Goal: Task Accomplishment & Management: Manage account settings

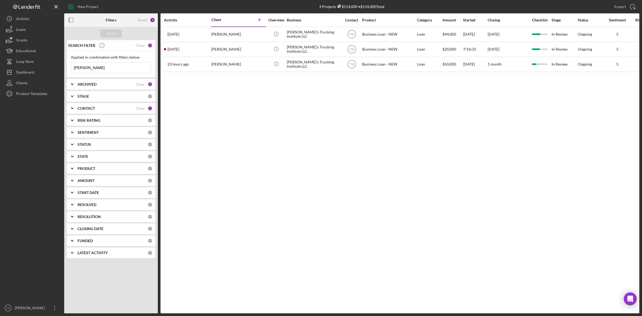
click at [113, 70] on input "[PERSON_NAME]" at bounding box center [111, 67] width 80 height 11
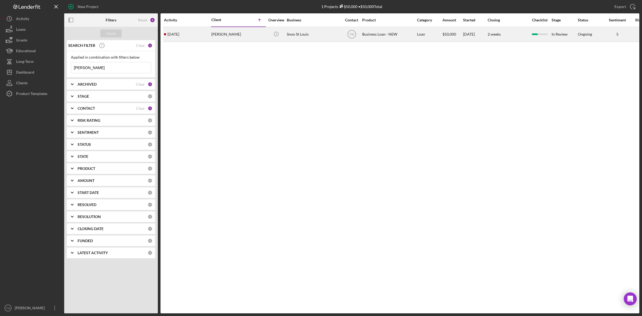
type input "[PERSON_NAME]"
click at [218, 34] on div "[PERSON_NAME]" at bounding box center [238, 34] width 54 height 14
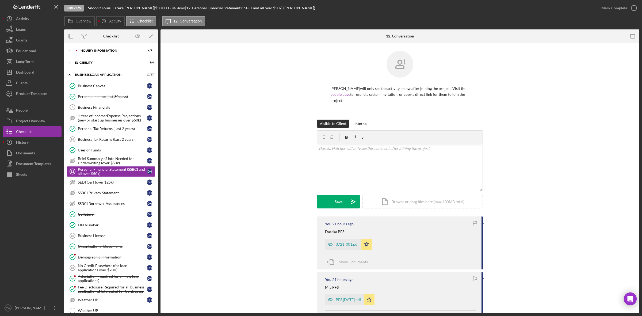
scroll to position [101, 0]
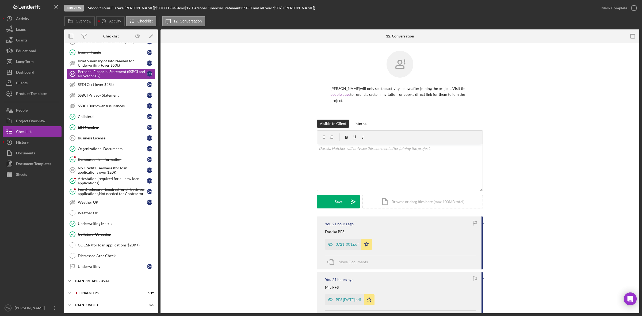
click at [97, 284] on div "Icon/Expander LOAN PRE-APPROVAL 1 / 2" at bounding box center [111, 281] width 94 height 11
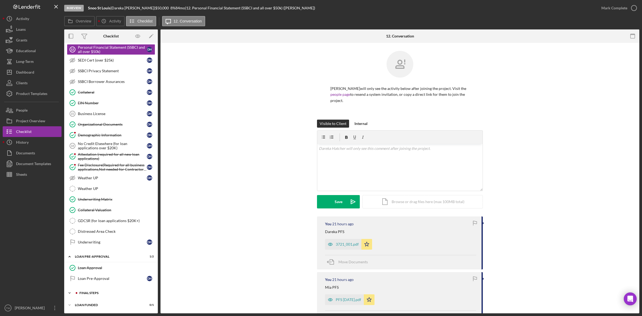
click at [93, 295] on div "Icon/Expander FINAL STEPS 4 / 19" at bounding box center [111, 293] width 94 height 11
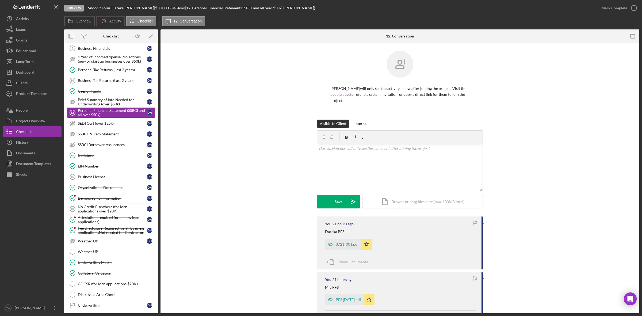
scroll to position [0, 0]
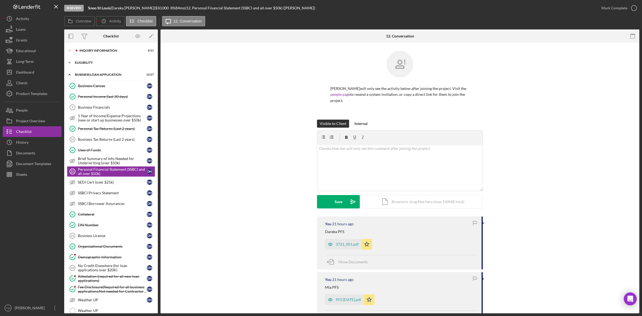
click at [87, 63] on div "ELIGIBILITY" at bounding box center [113, 62] width 76 height 3
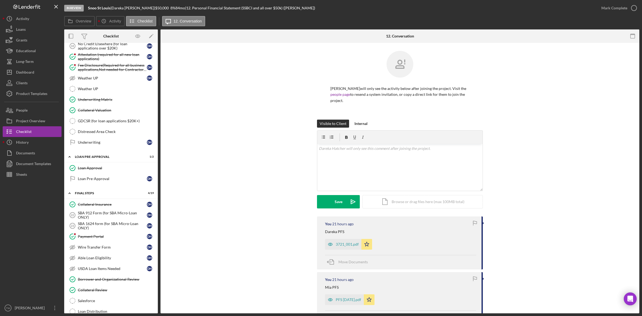
scroll to position [301, 0]
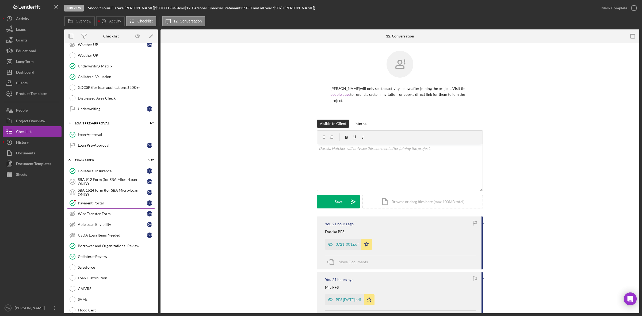
click at [98, 219] on link "Wire Transfer Form Wire Transfer Form D H" at bounding box center [111, 213] width 88 height 11
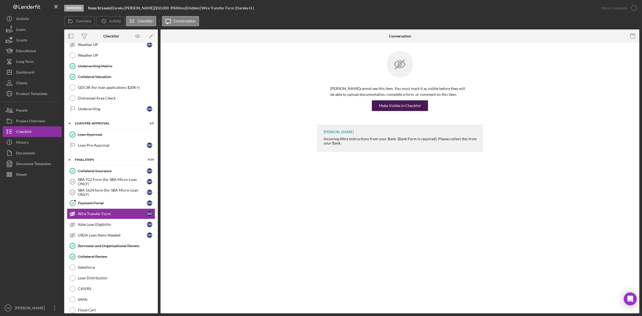
click at [409, 103] on div "Make Visible in Checklist" at bounding box center [400, 105] width 42 height 11
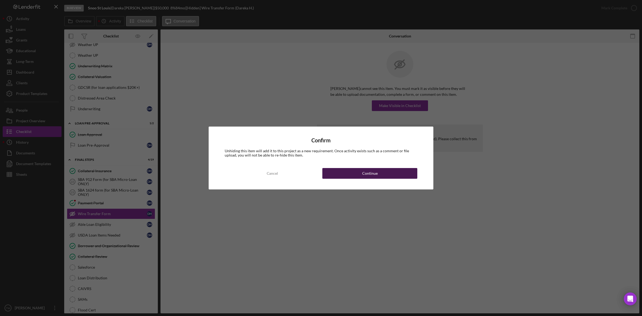
click at [386, 173] on button "Continue" at bounding box center [369, 173] width 95 height 11
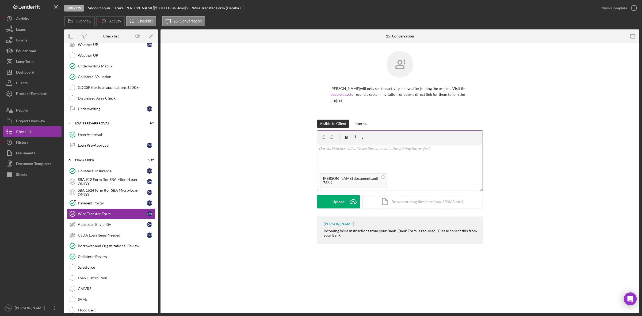
click at [357, 160] on div "v Color teal Color pink Remove color Add row above Add row below Add column bef…" at bounding box center [399, 157] width 165 height 26
click at [327, 200] on button "Save Icon/icon-invite-send" at bounding box center [338, 201] width 43 height 13
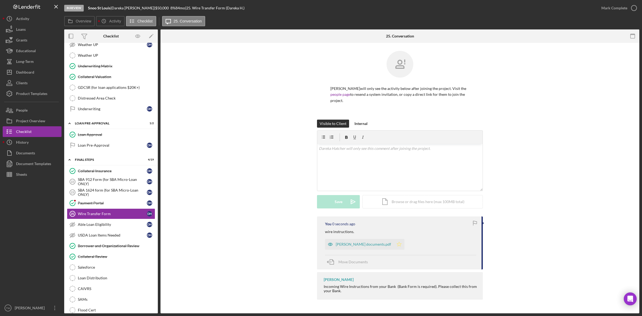
click at [398, 248] on icon "Icon/Star" at bounding box center [399, 244] width 11 height 11
click at [619, 6] on div "Mark Complete" at bounding box center [614, 8] width 26 height 11
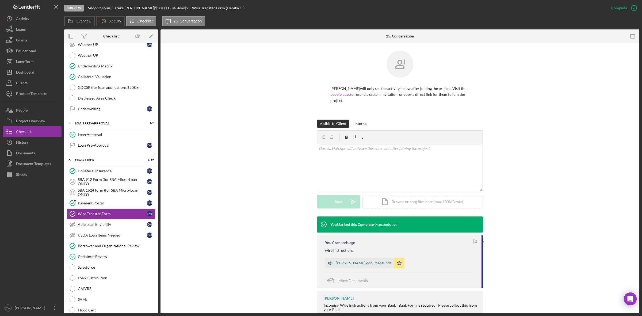
click at [364, 263] on div "[PERSON_NAME] documents.pdf" at bounding box center [363, 263] width 55 height 4
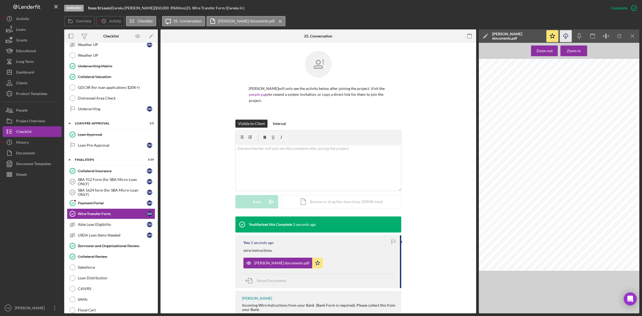
click at [568, 34] on icon "Icon/Download" at bounding box center [566, 36] width 12 height 12
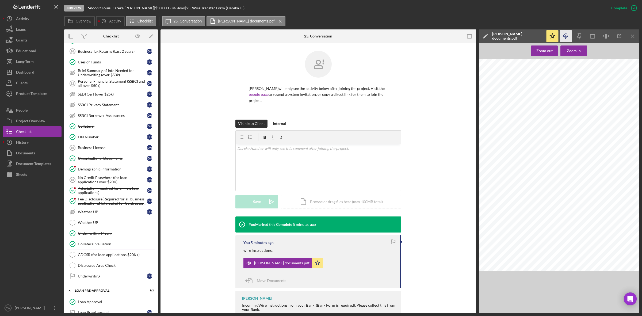
scroll to position [100, 0]
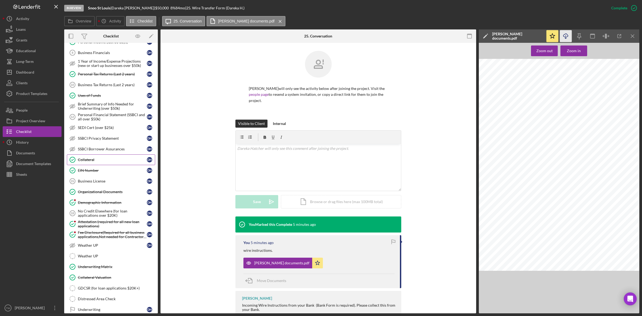
click at [108, 161] on div "Collateral" at bounding box center [112, 160] width 69 height 4
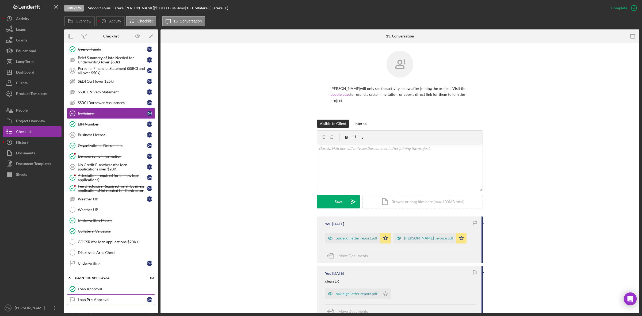
scroll to position [13, 0]
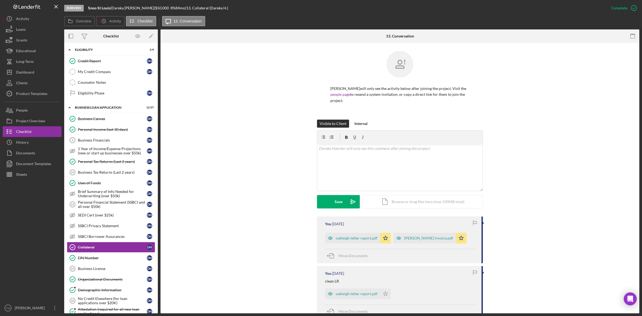
click at [110, 201] on div "Personal Financial Statement (SSBCI and all over $50k)" at bounding box center [112, 204] width 69 height 9
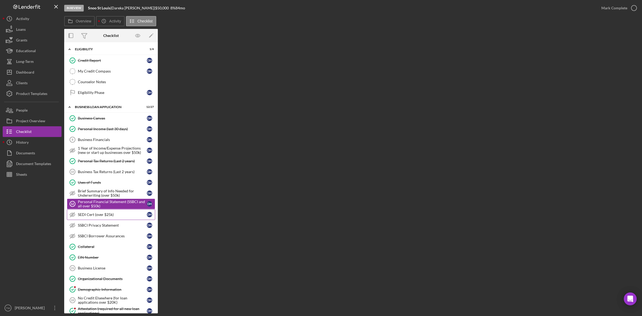
click at [101, 215] on div "SEDI Cert (over $25k)" at bounding box center [112, 214] width 69 height 4
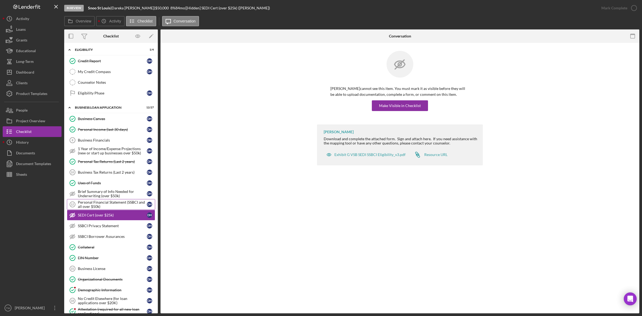
click at [105, 205] on div "Personal Financial Statement (SSBCI and all over $50k)" at bounding box center [112, 204] width 69 height 9
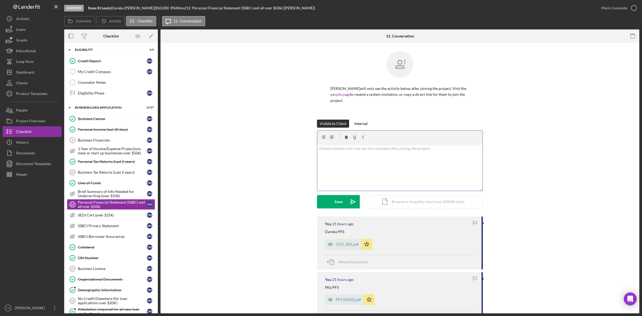
scroll to position [66, 0]
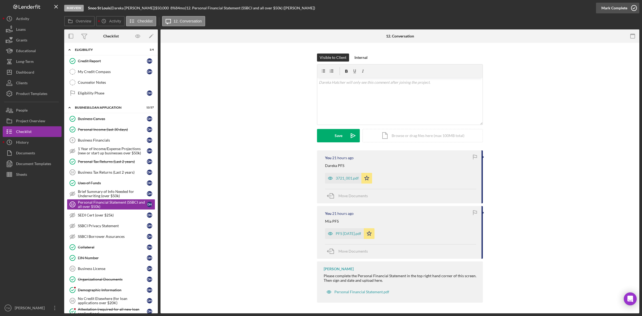
click at [610, 6] on div "Mark Complete" at bounding box center [614, 8] width 26 height 11
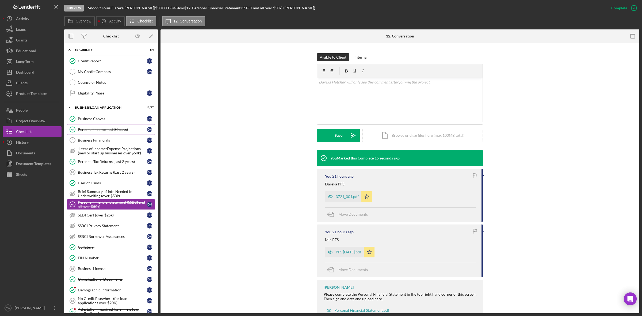
scroll to position [0, 0]
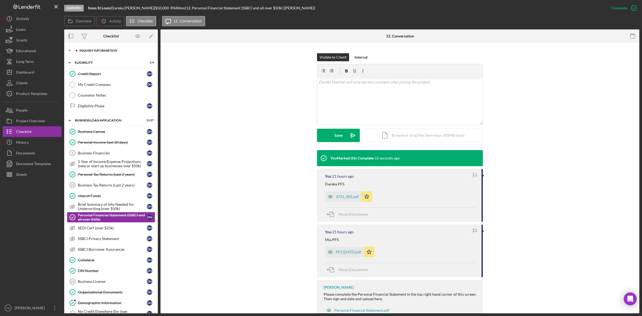
click at [89, 52] on div "Icon/Expander INQUIRY INFORMATION 6 / 11" at bounding box center [111, 50] width 94 height 11
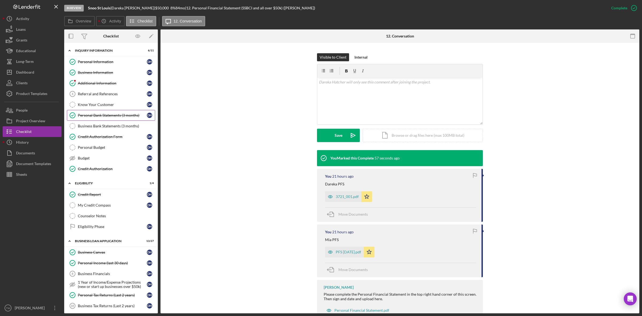
click at [97, 111] on link "Personal Bank Statements (3 months) Personal Bank Statements (3 months) D H" at bounding box center [111, 115] width 88 height 11
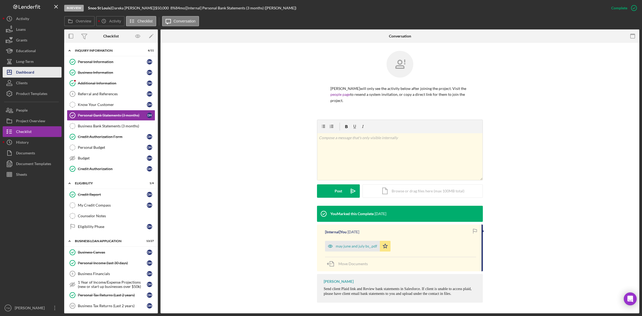
click at [27, 70] on div "Dashboard" at bounding box center [25, 73] width 18 height 12
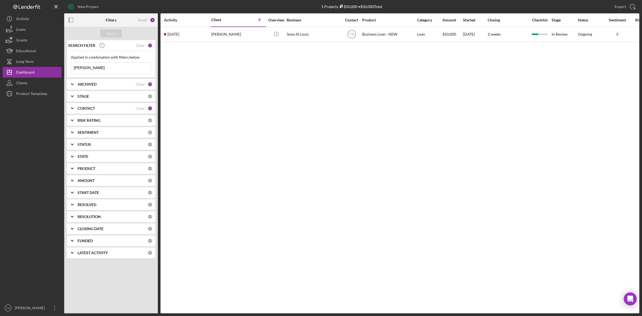
click at [106, 71] on input "[PERSON_NAME]" at bounding box center [111, 67] width 80 height 11
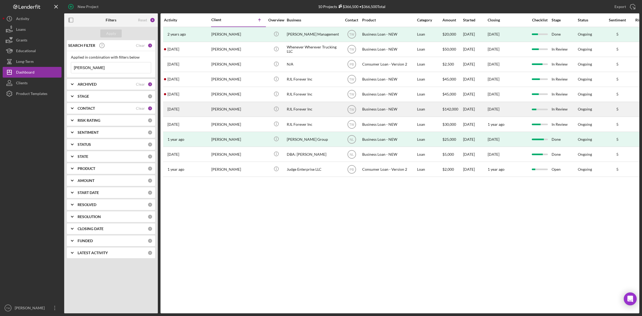
type input "[PERSON_NAME]"
click at [230, 114] on div "[PERSON_NAME]" at bounding box center [238, 109] width 54 height 14
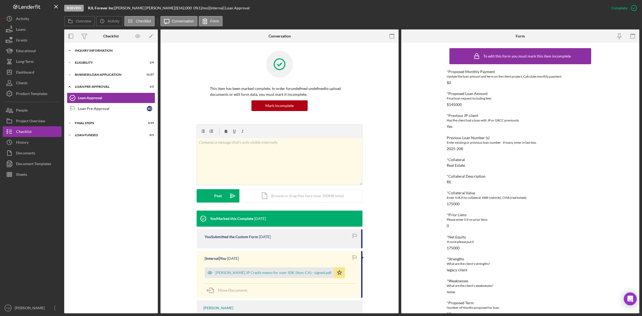
click at [94, 49] on div "INQUIRY INFORMATION" at bounding box center [113, 50] width 76 height 3
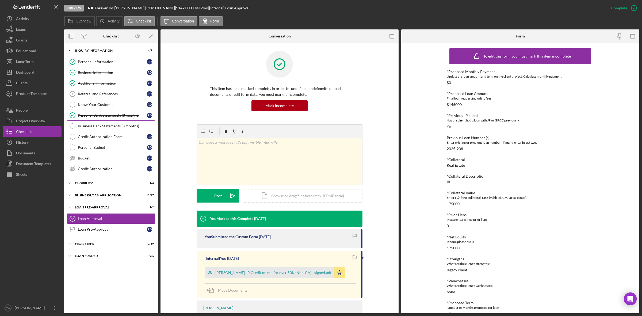
click at [96, 114] on div "Personal Bank Statements (3 months)" at bounding box center [112, 115] width 69 height 4
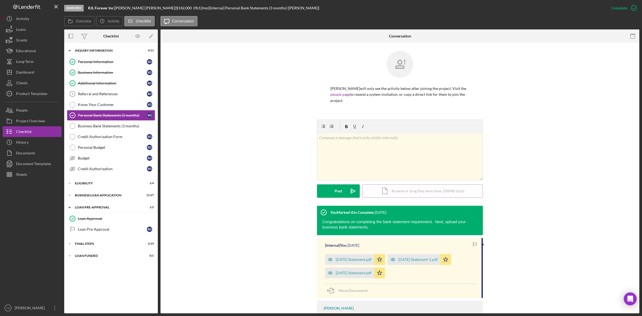
scroll to position [26, 0]
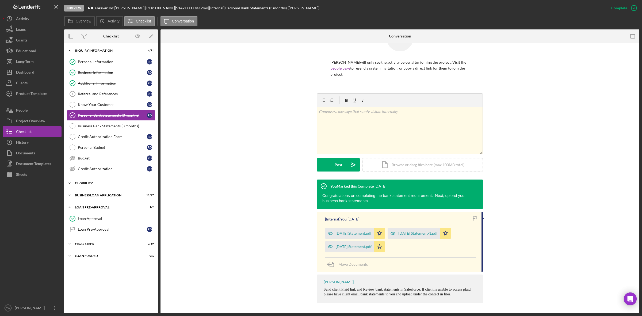
click at [102, 187] on div "Icon/Expander ELIGIBILITY 1 / 4" at bounding box center [111, 183] width 94 height 11
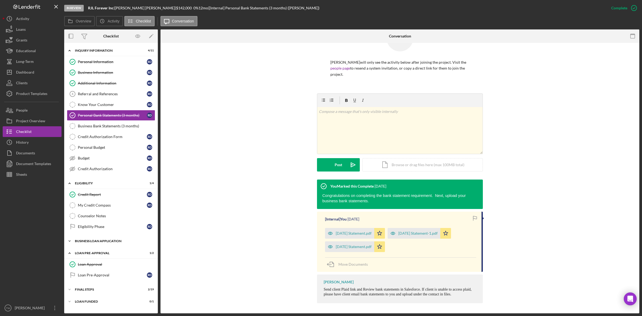
click at [94, 246] on div "Icon/Expander BUSINESS LOAN APPLICATION 11 / 27" at bounding box center [111, 241] width 94 height 11
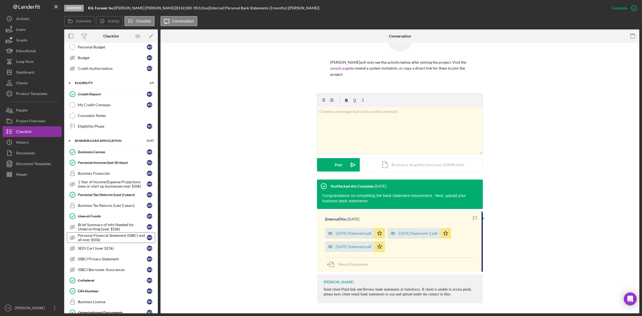
click at [106, 241] on div "Personal Financial Statement (SSBCI and all over $50k)" at bounding box center [112, 237] width 69 height 9
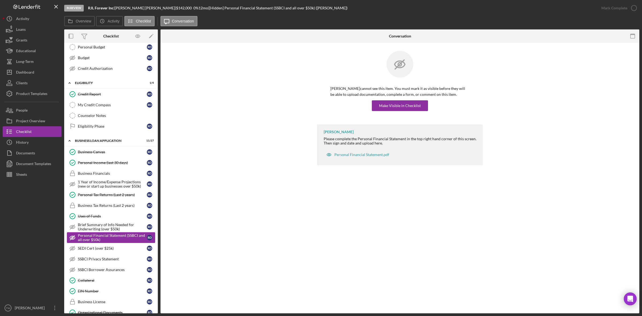
scroll to position [167, 0]
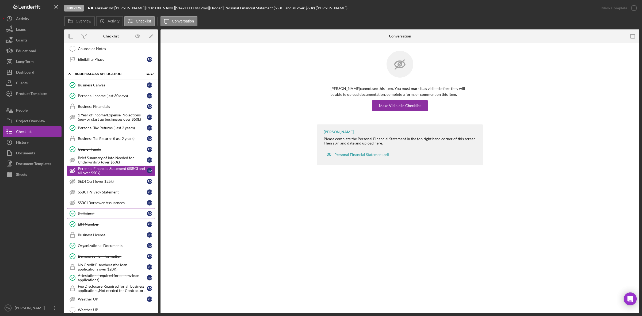
click at [104, 219] on link "Collateral Collateral R D" at bounding box center [111, 213] width 88 height 11
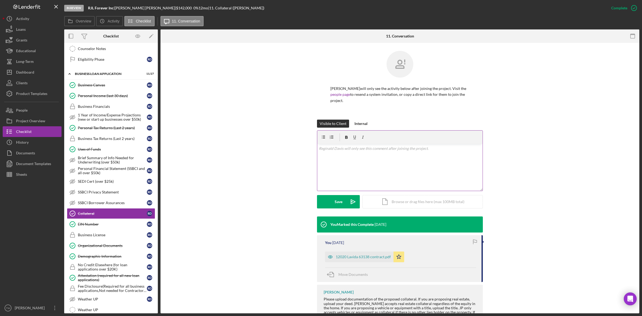
scroll to position [27, 0]
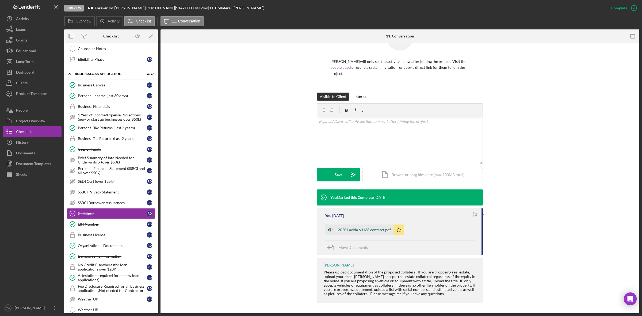
click at [370, 232] on div "12020 Lavida 63138 contract.pdf" at bounding box center [363, 230] width 55 height 4
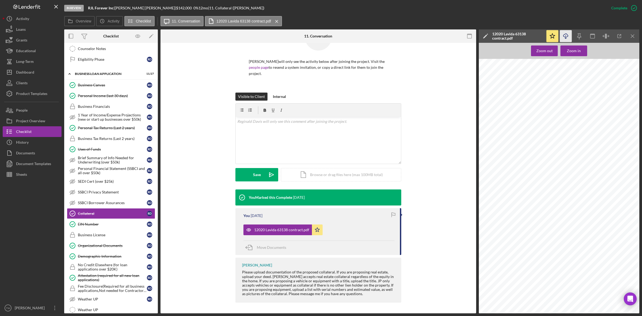
click at [564, 34] on icon "button" at bounding box center [565, 35] width 5 height 3
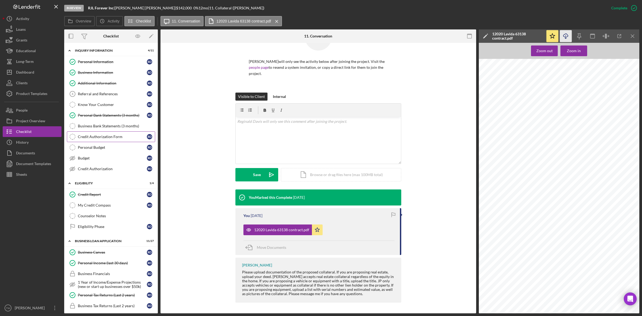
click at [113, 137] on div "Credit Authorization Form" at bounding box center [112, 137] width 69 height 4
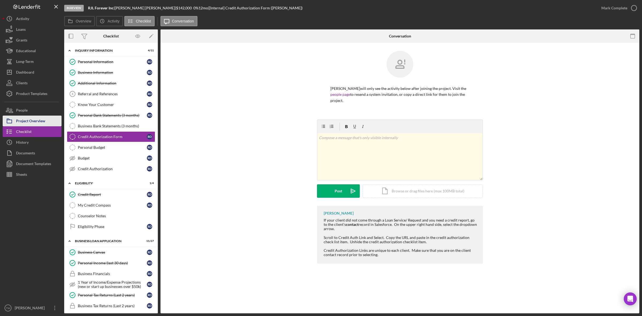
click at [37, 122] on div "Project Overview" at bounding box center [30, 122] width 29 height 12
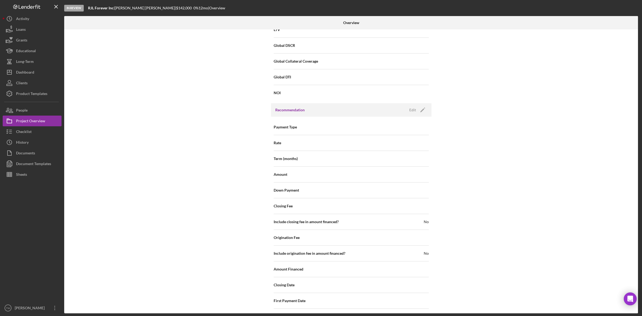
scroll to position [167, 0]
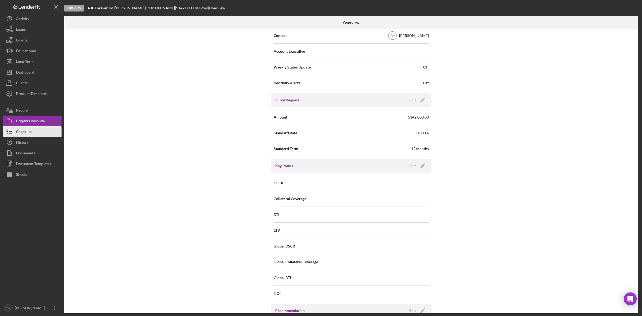
click at [40, 134] on button "Checklist" at bounding box center [32, 131] width 59 height 11
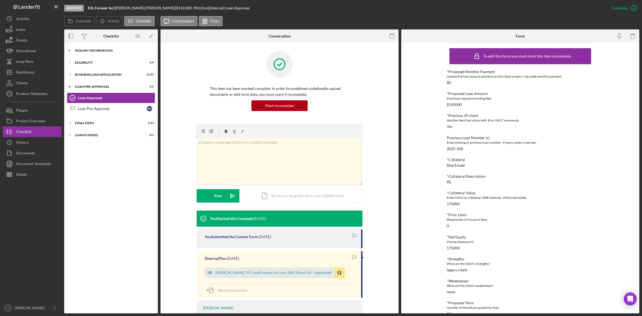
click at [98, 50] on div "INQUIRY INFORMATION" at bounding box center [113, 50] width 76 height 3
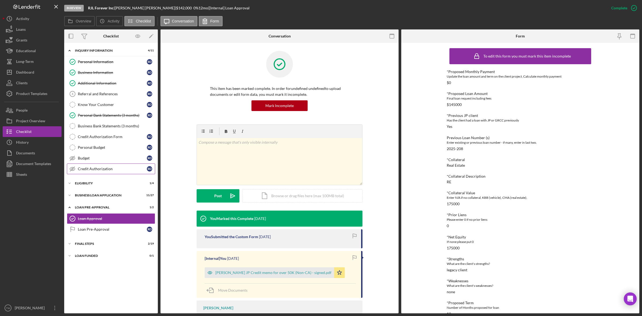
click at [94, 173] on link "Credit Authorization Credit Authorization R D" at bounding box center [111, 168] width 88 height 11
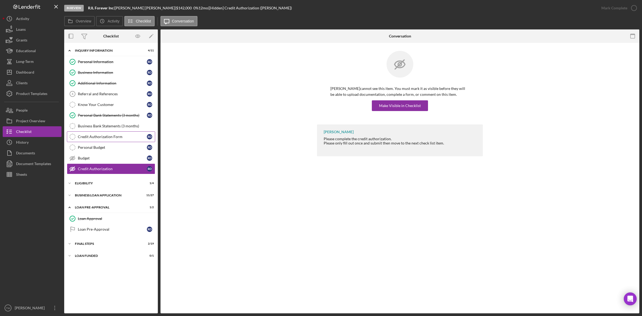
click at [102, 133] on link "Credit Authorization Form Credit Authorization Form R D" at bounding box center [111, 136] width 88 height 11
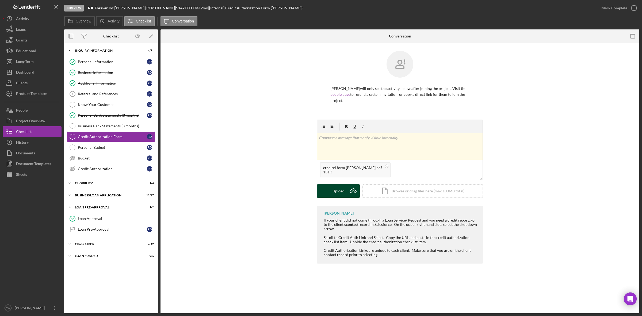
click at [337, 186] on div "Upload" at bounding box center [339, 190] width 12 height 13
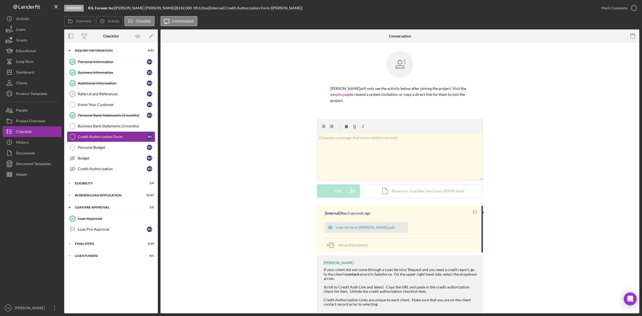
click at [401, 228] on polygon "button" at bounding box center [403, 227] width 5 height 4
click at [608, 7] on div "Mark Complete" at bounding box center [614, 8] width 26 height 11
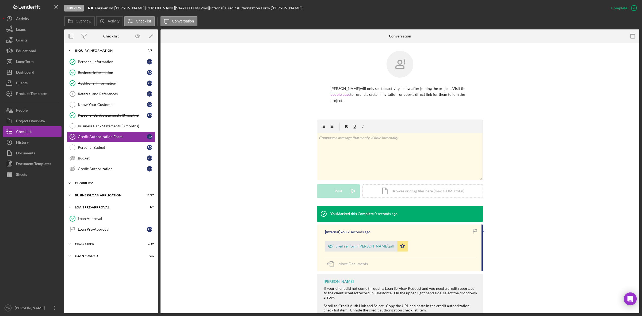
click at [88, 186] on div "Icon/Expander ELIGIBILITY 1 / 4" at bounding box center [111, 183] width 94 height 11
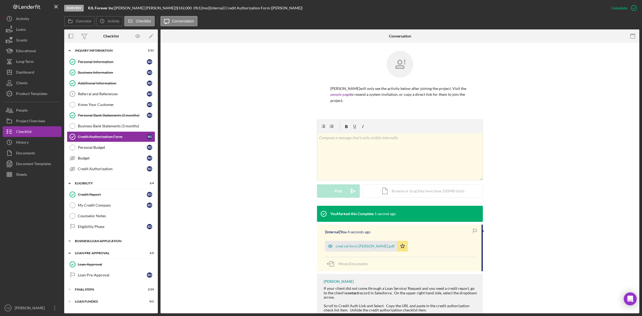
click at [100, 245] on div "Icon/Expander BUSINESS LOAN APPLICATION 11 / 27" at bounding box center [111, 241] width 94 height 11
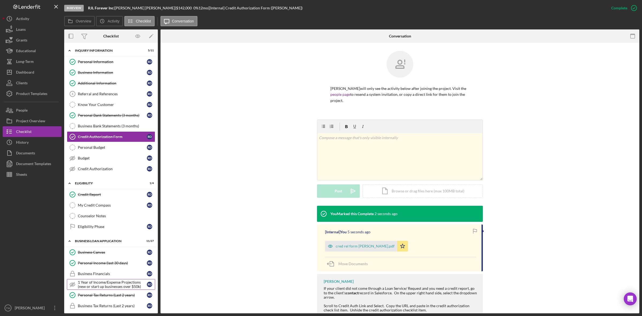
scroll to position [67, 0]
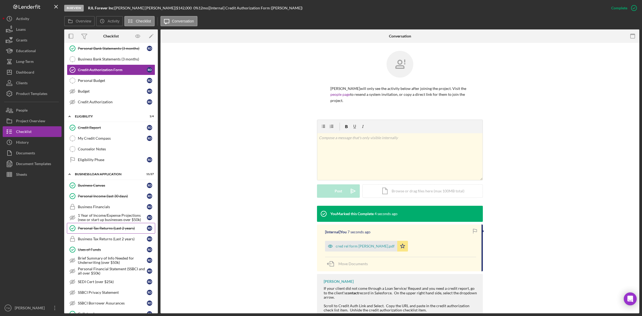
click at [106, 229] on div "Personal Tax Returns (Last 2 years)" at bounding box center [112, 228] width 69 height 4
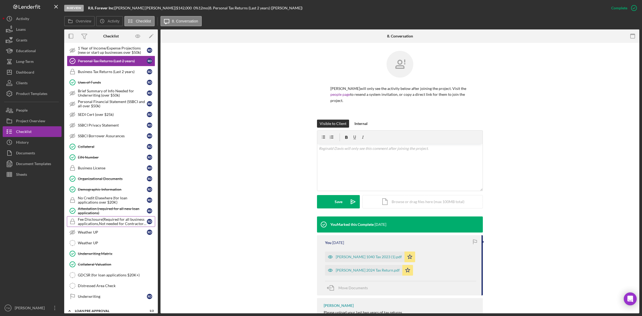
scroll to position [294, 0]
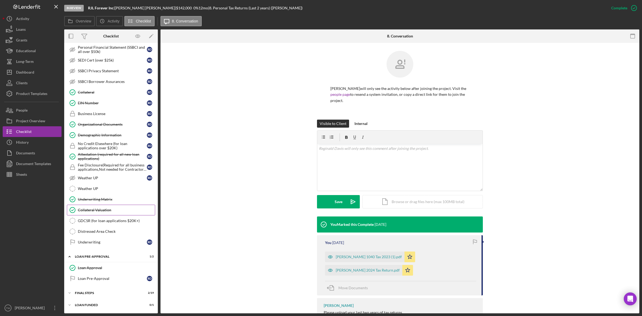
click at [102, 208] on div "Collateral Valuation" at bounding box center [116, 210] width 77 height 4
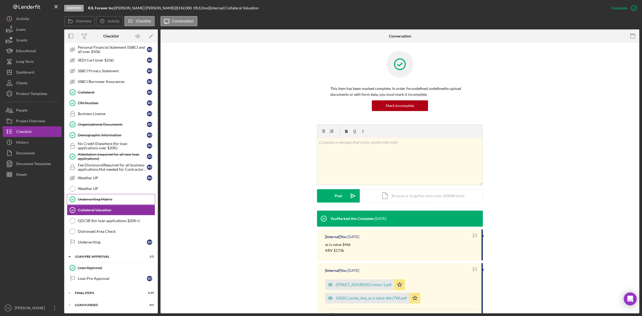
scroll to position [294, 0]
click at [95, 198] on div "Underwriting Matrix" at bounding box center [116, 199] width 77 height 4
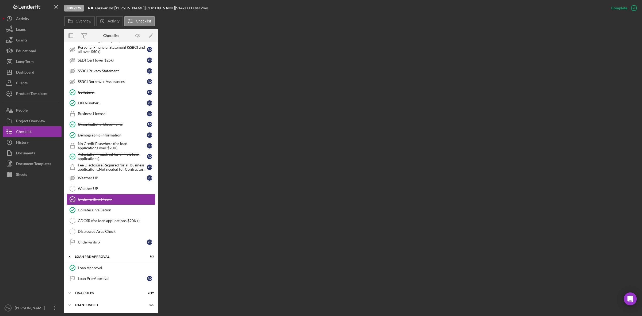
scroll to position [294, 0]
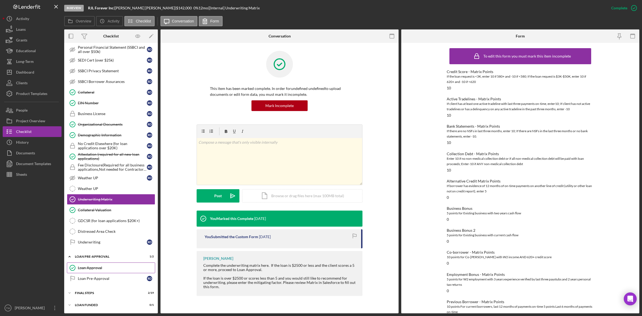
click at [96, 266] on div "Loan Approval" at bounding box center [116, 268] width 77 height 4
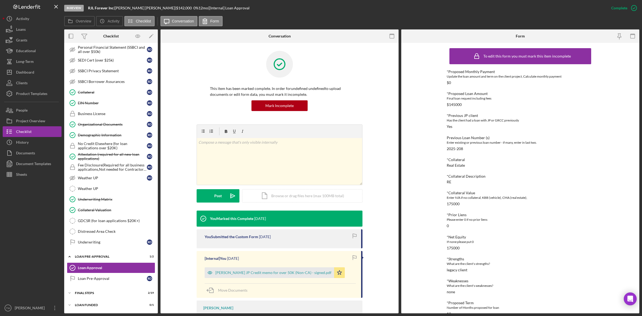
scroll to position [11, 0]
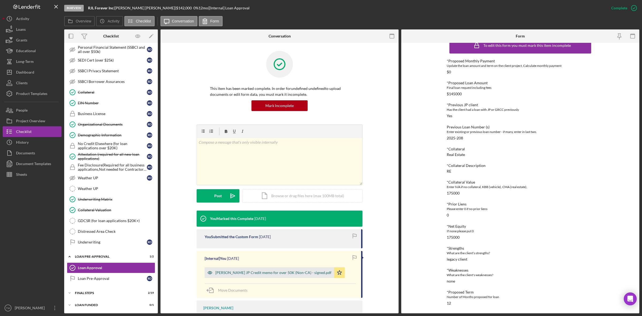
click at [253, 273] on div "[PERSON_NAME] JP Credit memo for over 50K (Non-CA) - signed.pdf" at bounding box center [273, 273] width 116 height 4
